Goal: Task Accomplishment & Management: Manage account settings

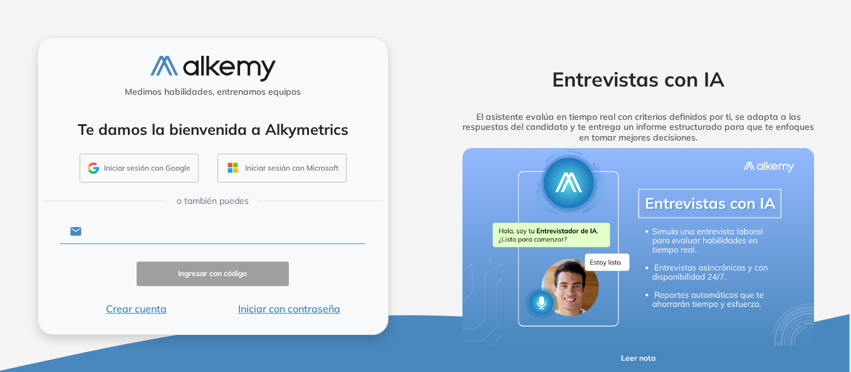
click at [165, 230] on input "text" at bounding box center [223, 231] width 284 height 24
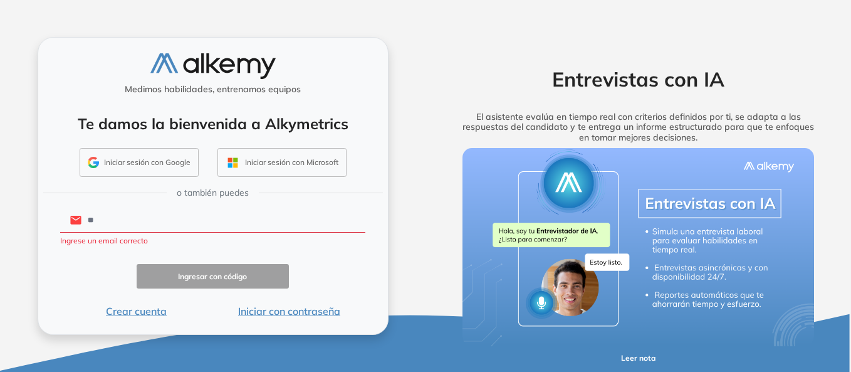
type input "**********"
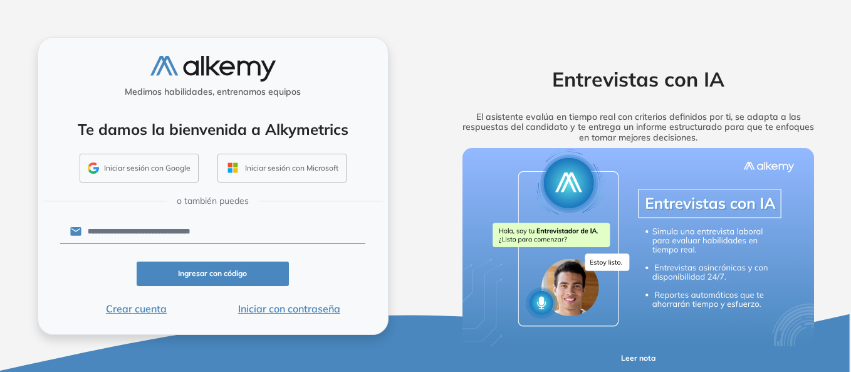
click at [293, 309] on button "Iniciar con contraseña" at bounding box center [288, 308] width 153 height 15
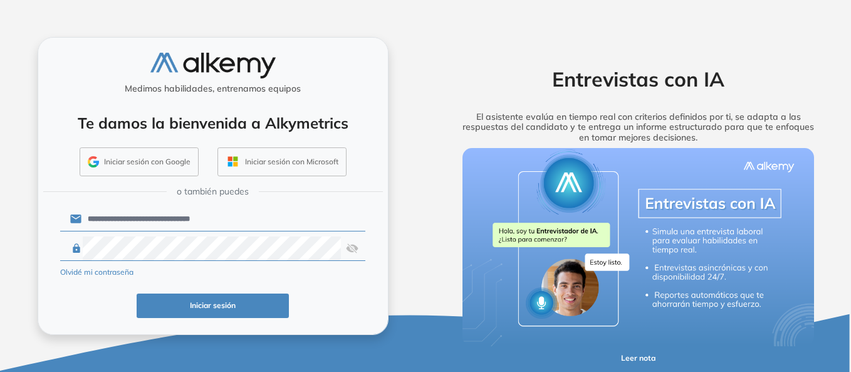
click at [206, 306] on button "Iniciar sesión" at bounding box center [213, 305] width 153 height 24
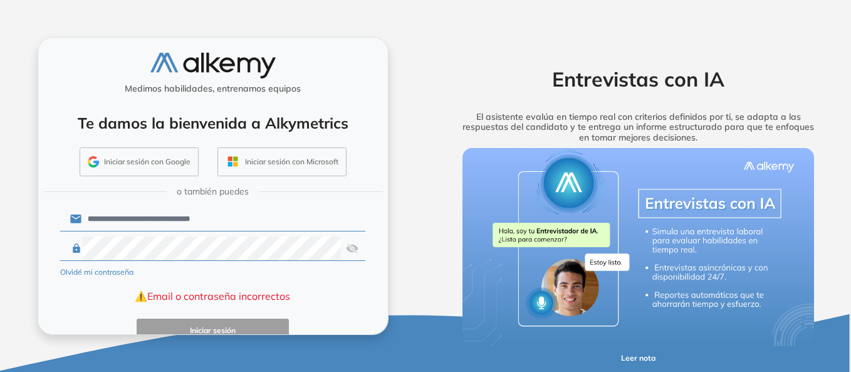
click at [350, 249] on img at bounding box center [352, 248] width 13 height 24
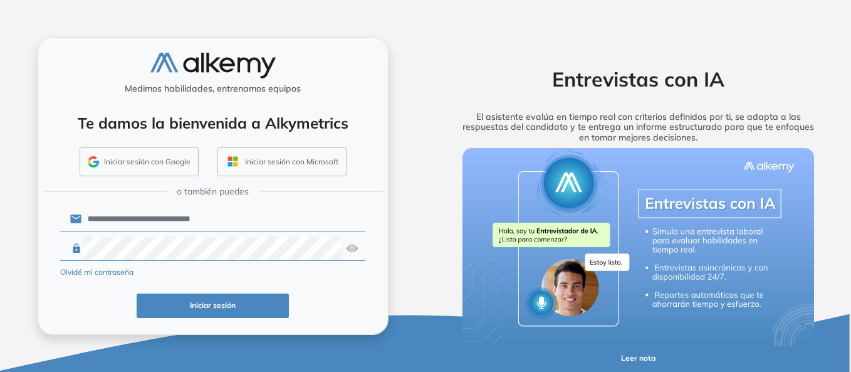
click at [239, 303] on button "Iniciar sesión" at bounding box center [213, 305] width 153 height 24
